Goal: Information Seeking & Learning: Learn about a topic

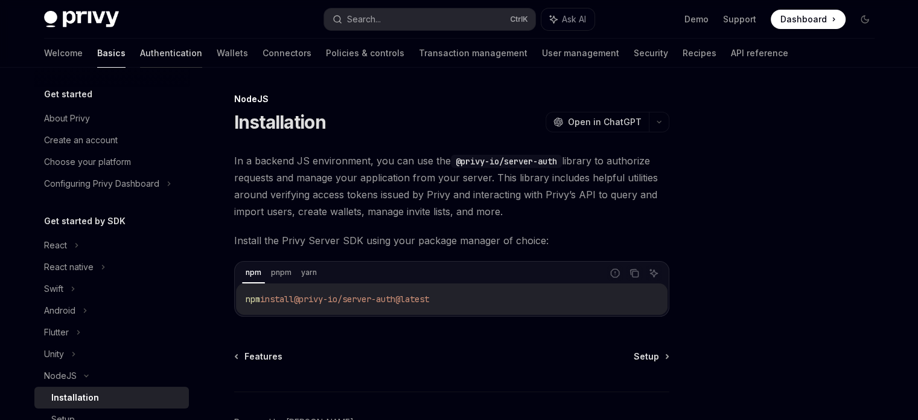
click at [140, 54] on link "Authentication" at bounding box center [171, 53] width 62 height 29
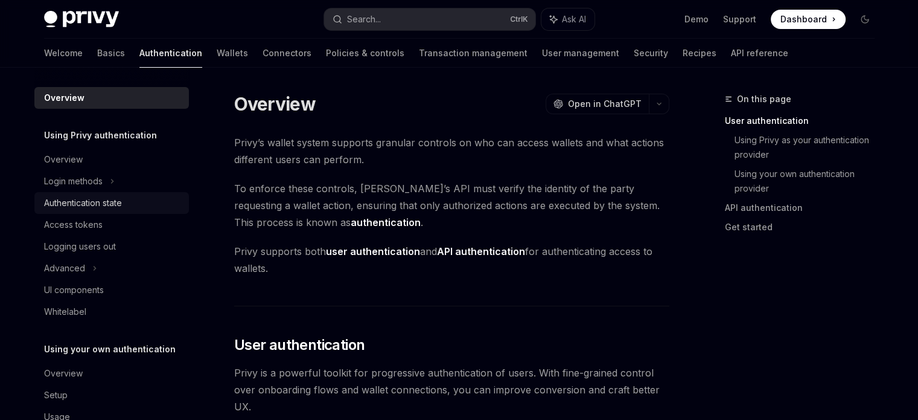
click at [115, 201] on div "Authentication state" at bounding box center [83, 203] width 78 height 14
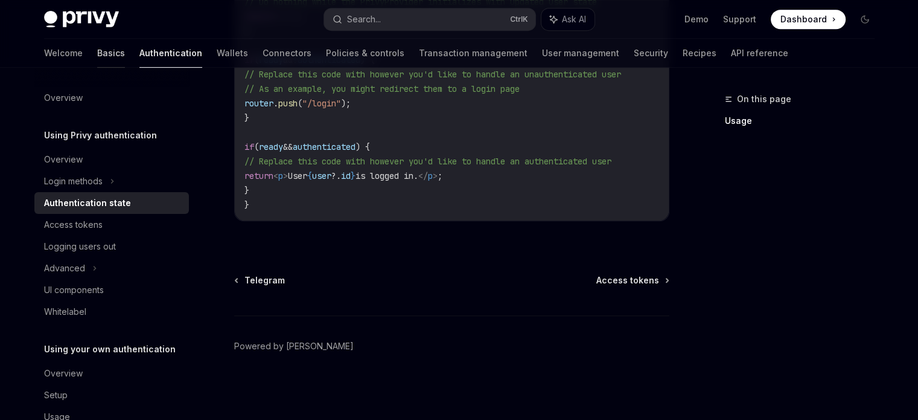
click at [97, 51] on link "Basics" at bounding box center [111, 53] width 28 height 29
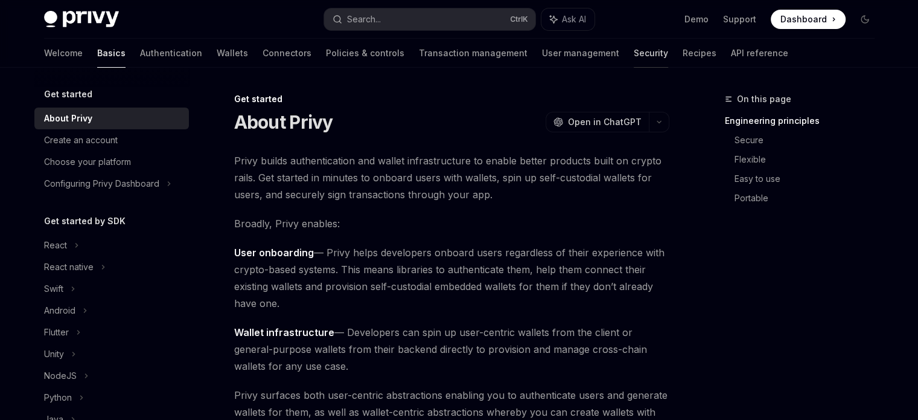
click at [634, 53] on link "Security" at bounding box center [651, 53] width 34 height 29
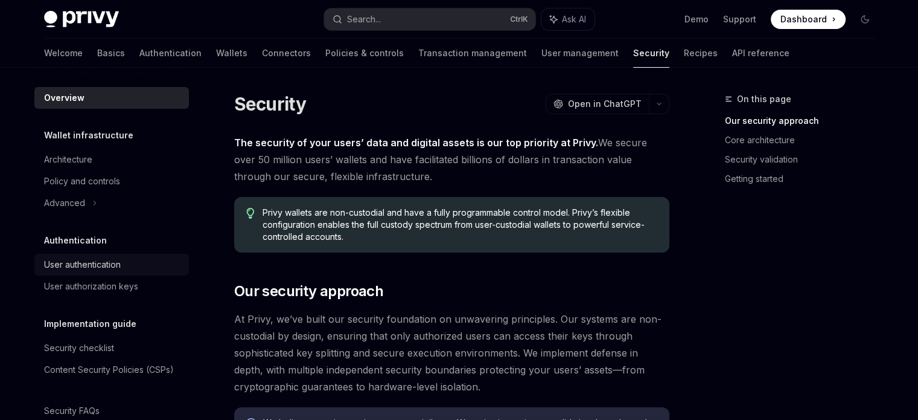
click at [131, 265] on div "User authentication" at bounding box center [113, 264] width 138 height 14
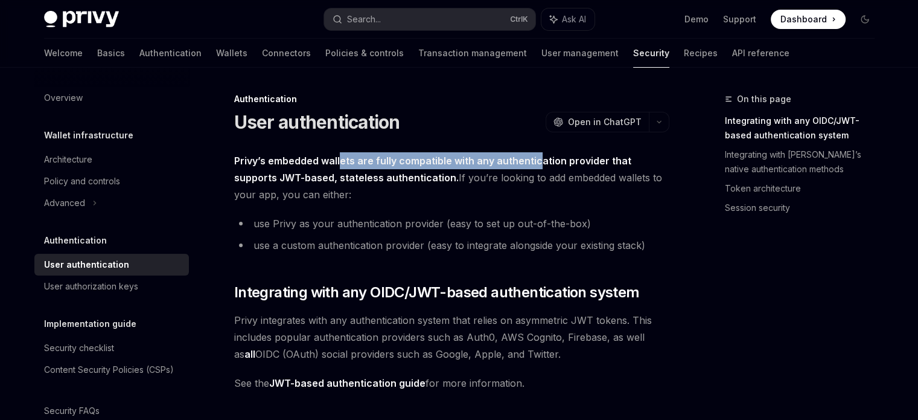
drag, startPoint x: 340, startPoint y: 157, endPoint x: 539, endPoint y: 167, distance: 198.9
click at [539, 167] on span "Privy’s embedded wallets are fully compatible with any authentication provider …" at bounding box center [451, 177] width 435 height 51
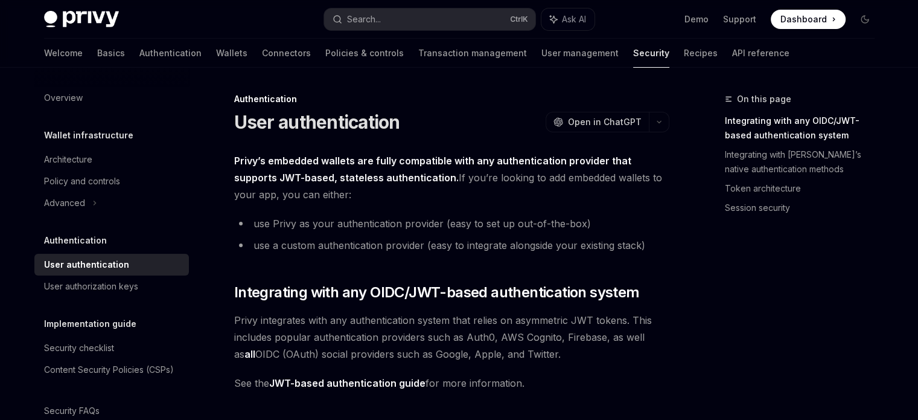
click at [554, 200] on span "Privy’s embedded wallets are fully compatible with any authentication provider …" at bounding box center [451, 177] width 435 height 51
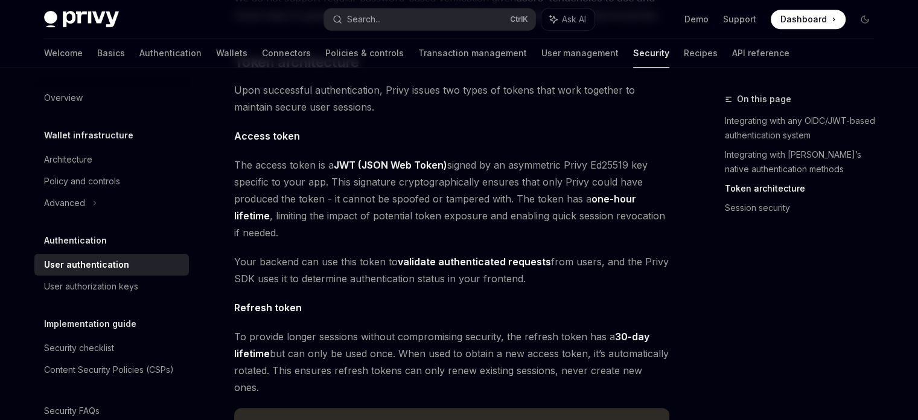
scroll to position [724, 0]
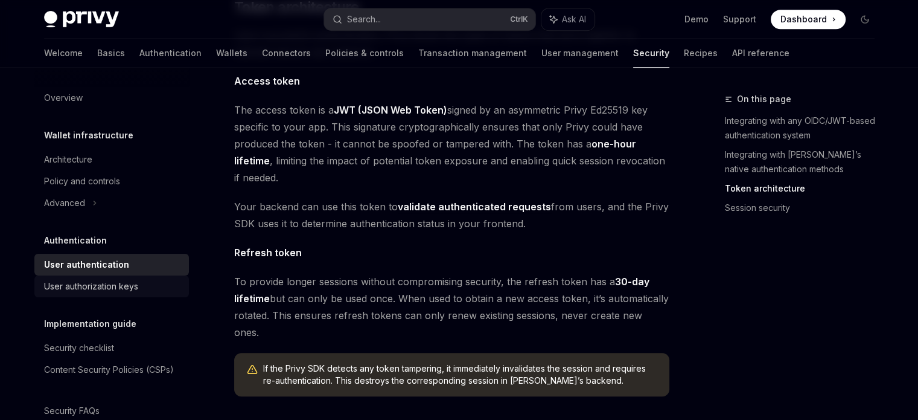
click at [121, 287] on div "User authorization keys" at bounding box center [91, 286] width 94 height 14
type textarea "*"
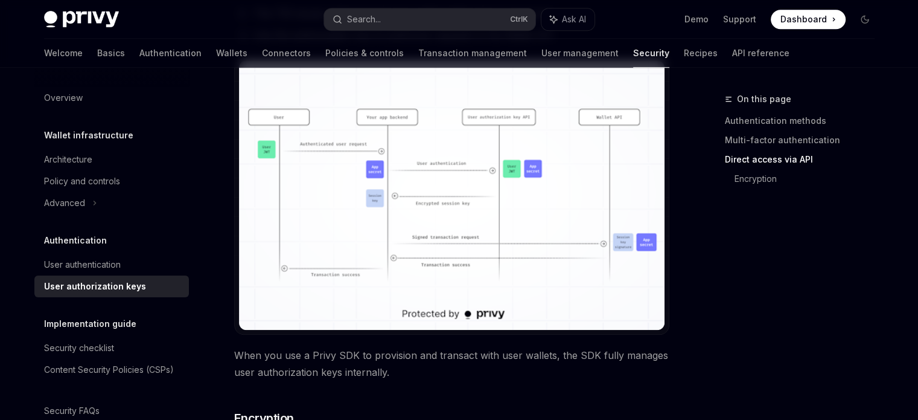
scroll to position [927, 0]
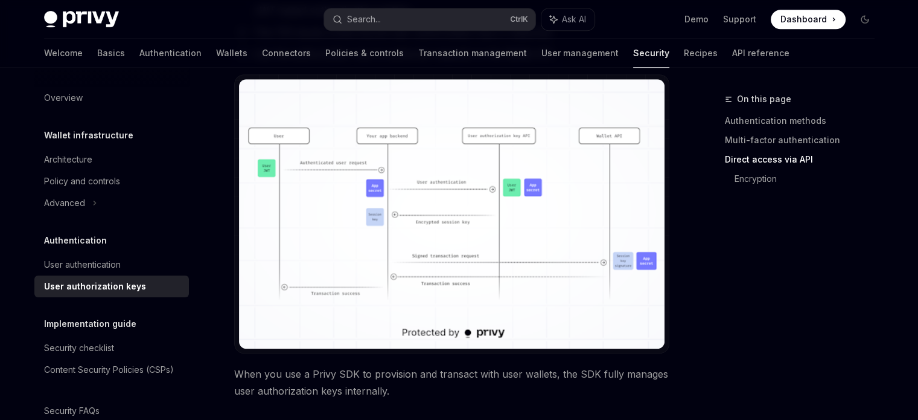
scroll to position [927, 0]
